Goal: Find specific page/section: Find specific page/section

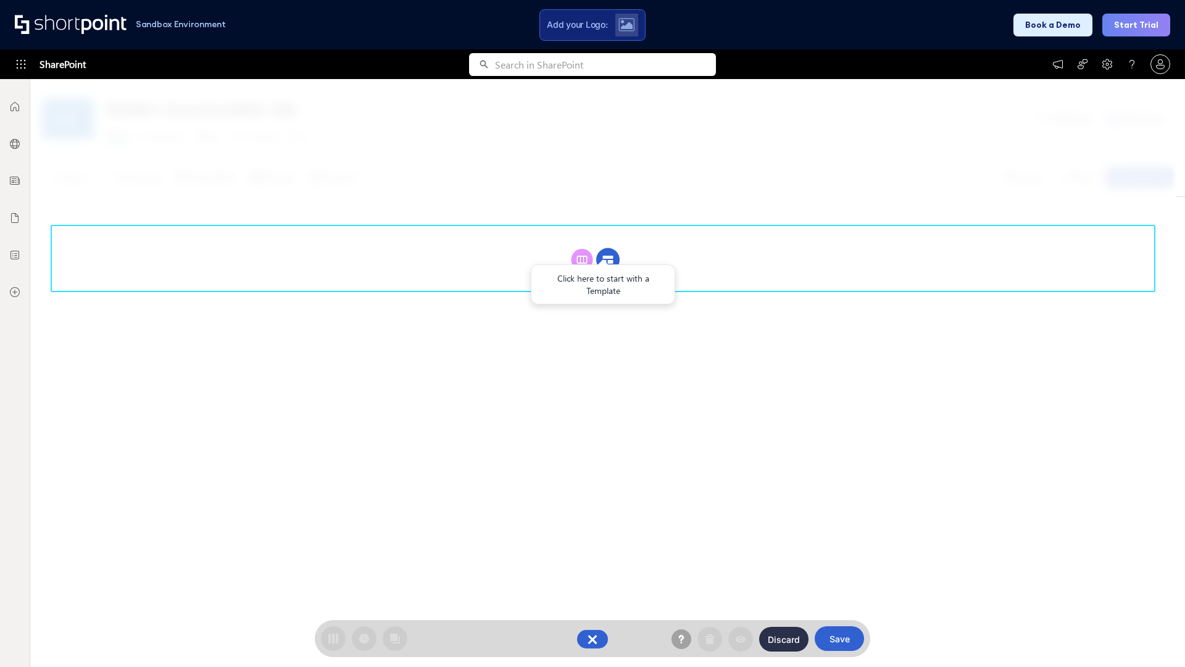
click at [608, 259] on circle at bounding box center [607, 259] width 23 height 23
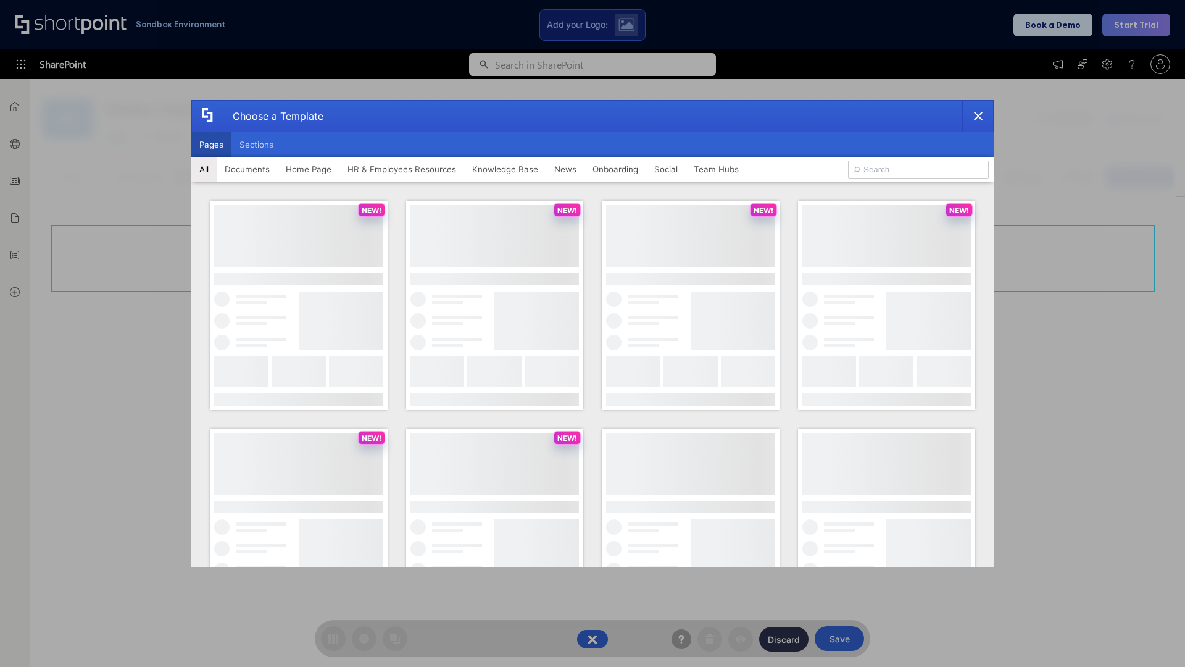
click at [211, 144] on button "Pages" at bounding box center [211, 144] width 40 height 25
type input "HR 4"
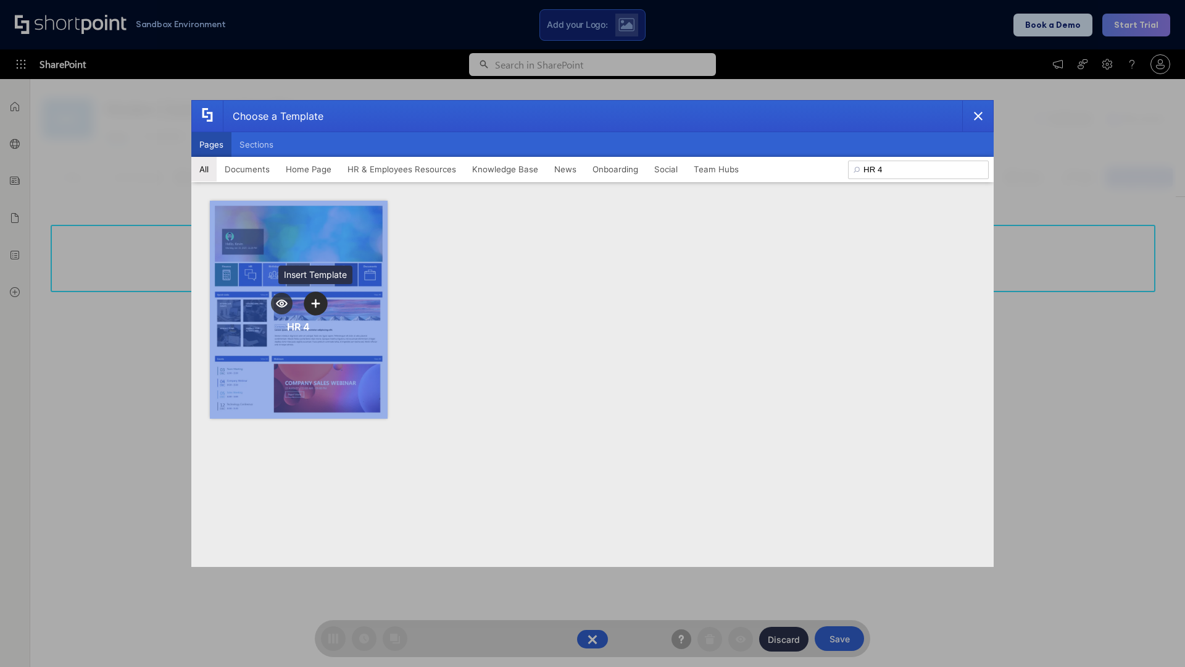
click at [315, 303] on icon "template selector" at bounding box center [315, 303] width 9 height 9
